Goal: Task Accomplishment & Management: Manage account settings

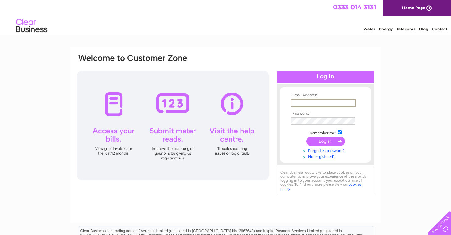
type input "[EMAIL_ADDRESS][DOMAIN_NAME]"
click at [326, 140] on input "submit" at bounding box center [325, 140] width 39 height 9
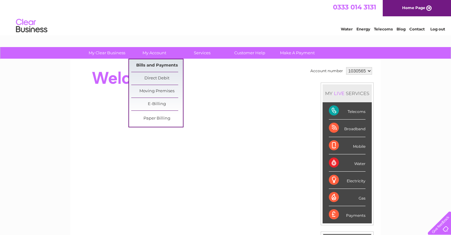
click at [154, 65] on link "Bills and Payments" at bounding box center [157, 65] width 52 height 13
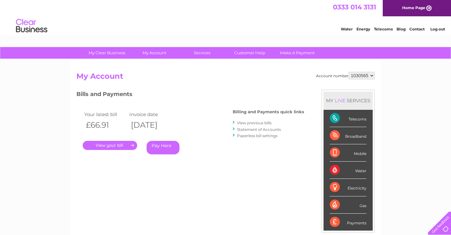
click at [122, 148] on link "." at bounding box center [110, 145] width 55 height 9
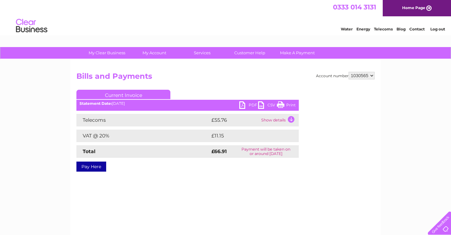
click at [244, 104] on link "PDF" at bounding box center [248, 105] width 19 height 9
